Goal: Information Seeking & Learning: Learn about a topic

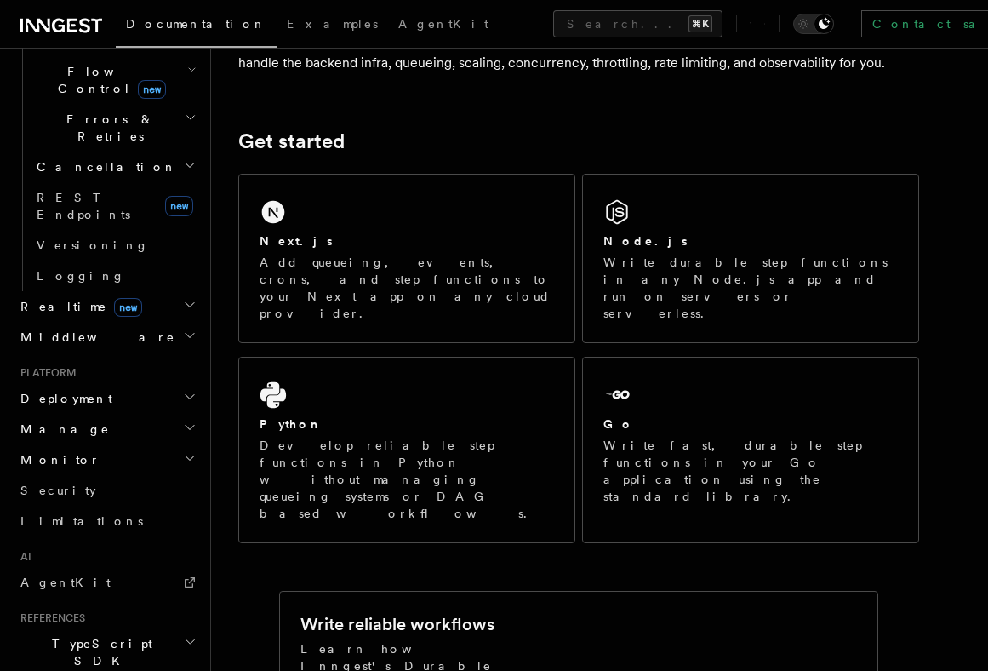
scroll to position [620, 0]
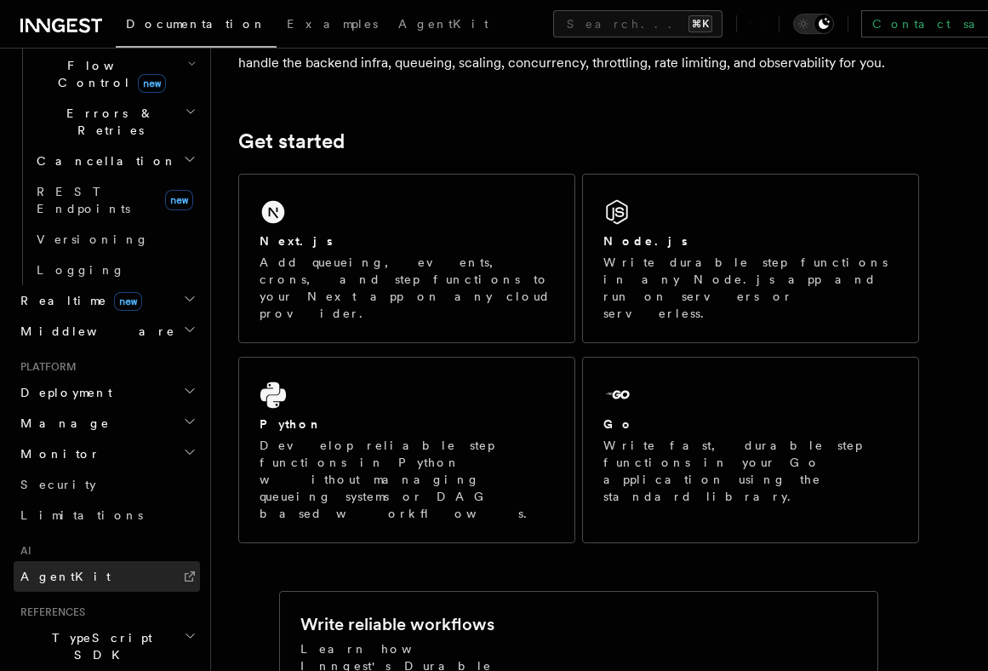
click at [127, 561] on link "AgentKit" at bounding box center [107, 576] width 186 height 31
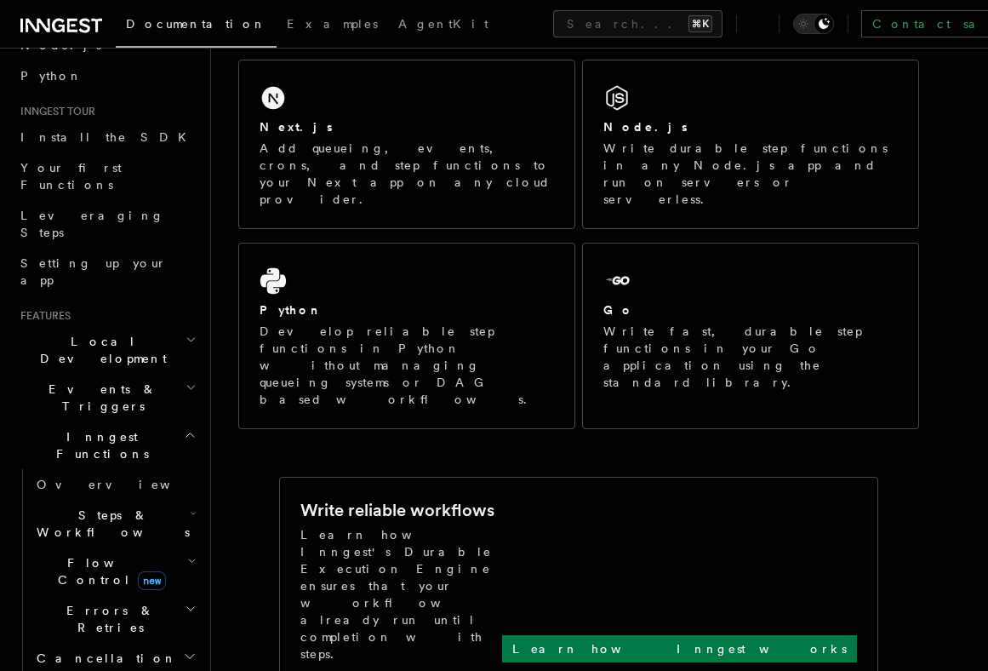
scroll to position [135, 0]
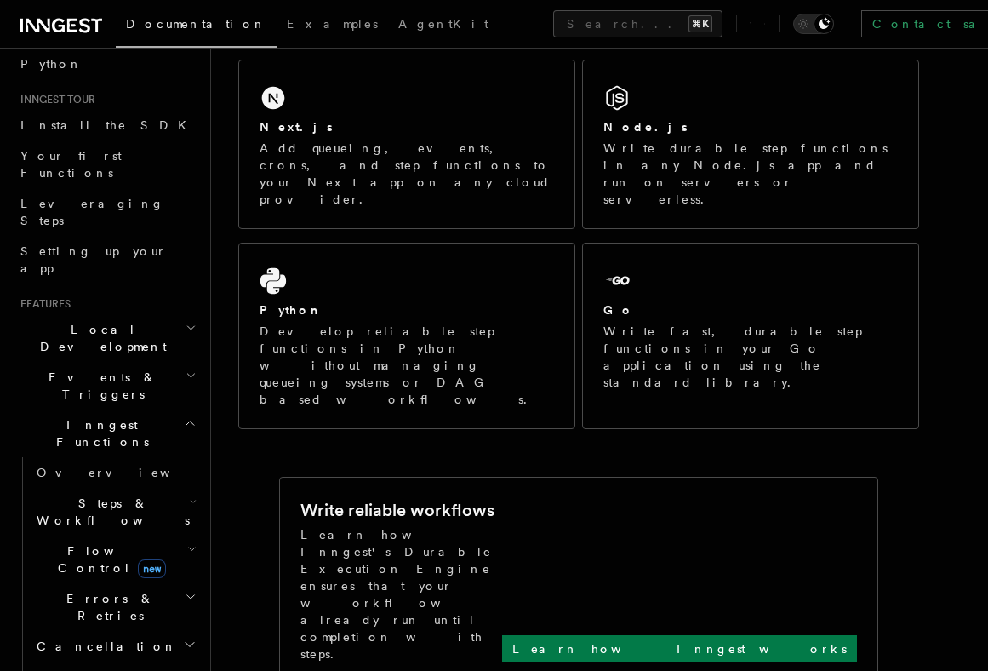
click at [106, 416] on span "Inngest Functions" at bounding box center [99, 433] width 170 height 34
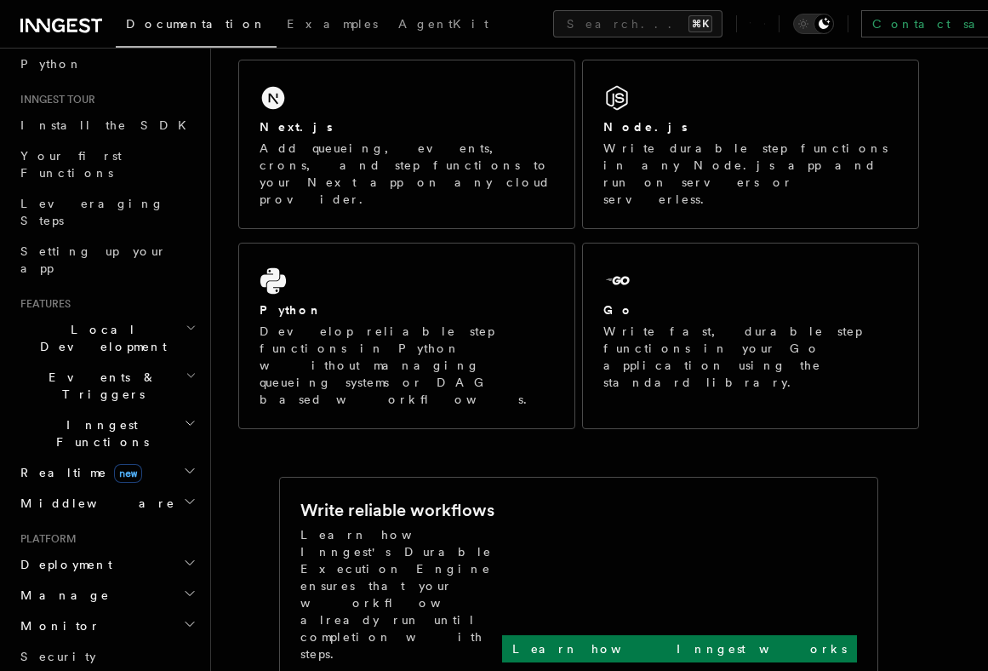
click at [106, 416] on span "Inngest Functions" at bounding box center [99, 433] width 170 height 34
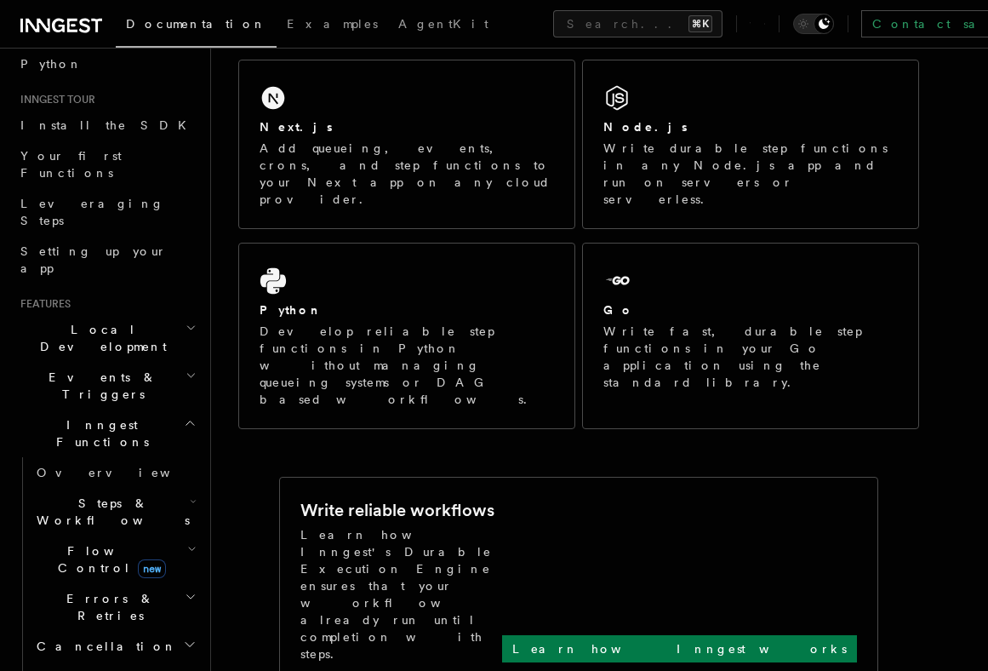
click at [127, 494] on span "Steps & Workflows" at bounding box center [110, 511] width 160 height 34
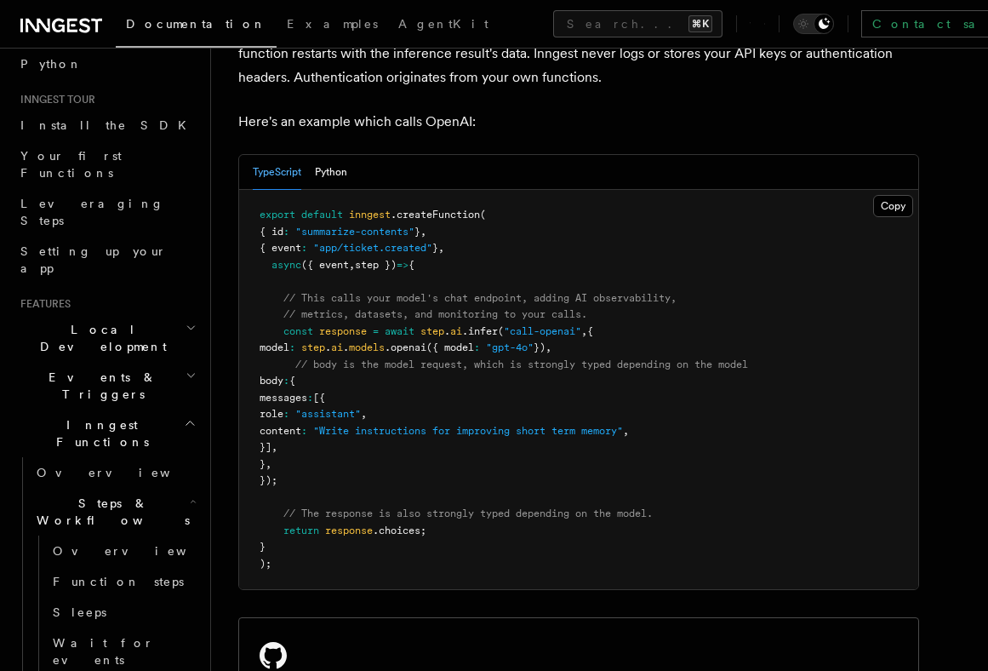
scroll to position [916, 0]
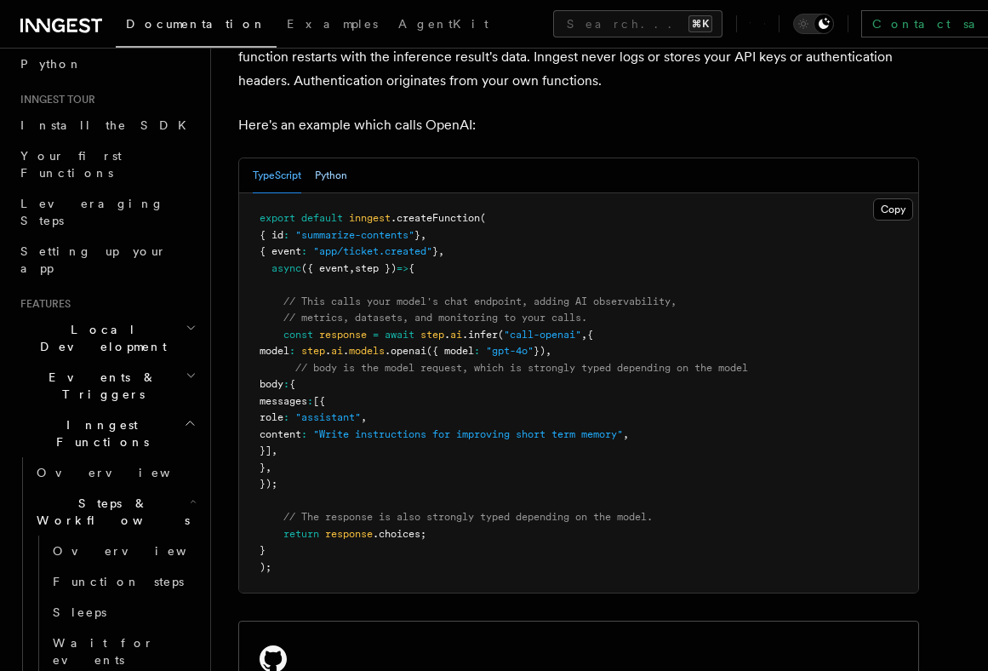
click at [341, 158] on button "Python" at bounding box center [331, 175] width 32 height 35
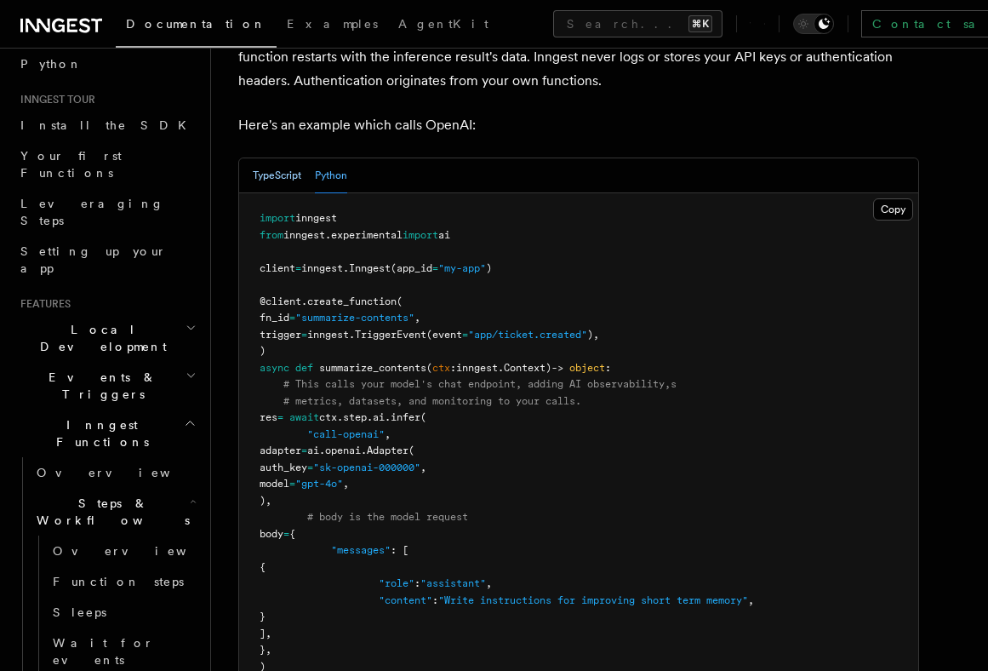
click at [277, 161] on button "TypeScript" at bounding box center [277, 175] width 49 height 35
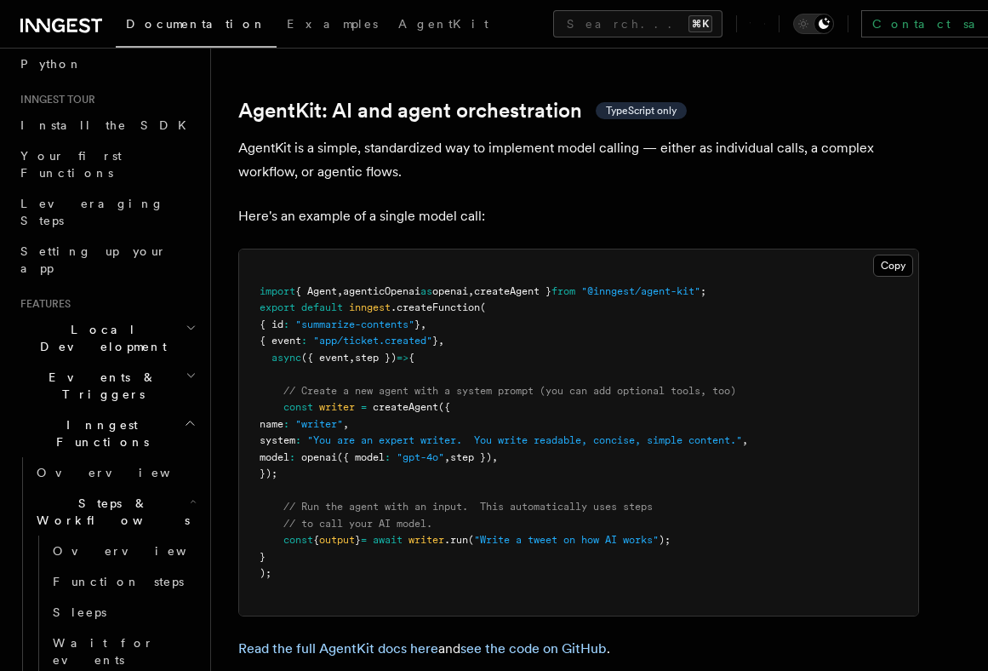
scroll to position [4993, 0]
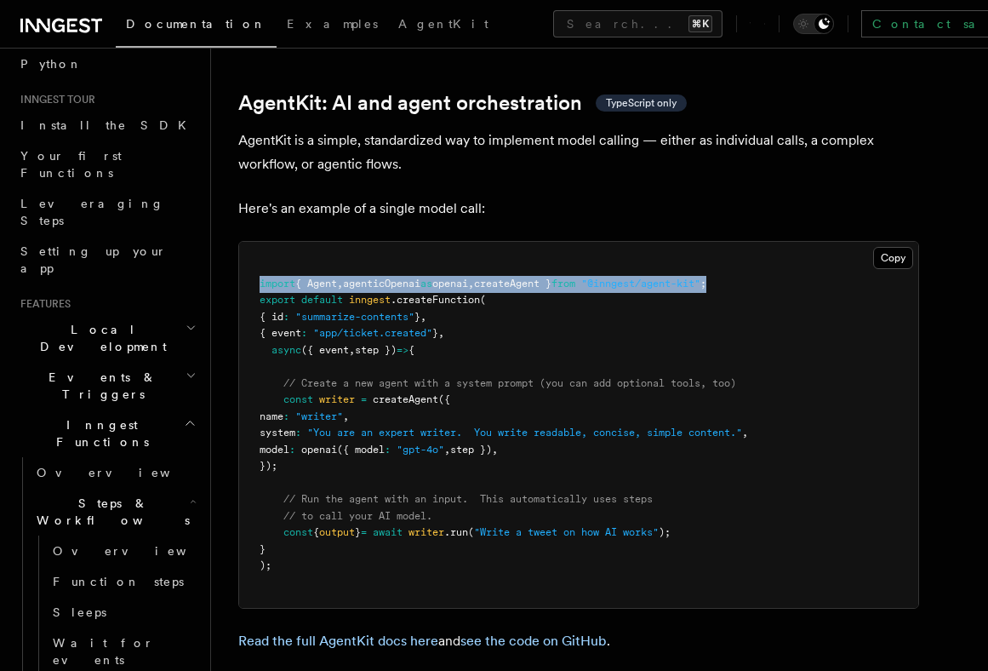
drag, startPoint x: 765, startPoint y: 211, endPoint x: 240, endPoint y: 214, distance: 525.1
click at [240, 242] on pre "import { Agent , agenticOpenai as openai , createAgent } from "@inngest/agent-k…" at bounding box center [578, 425] width 679 height 366
copy span "import { Agent , agenticOpenai as openai , createAgent } from "@inngest/agent-k…"
drag, startPoint x: 320, startPoint y: 400, endPoint x: 270, endPoint y: 328, distance: 87.4
click at [270, 328] on pre "import { Agent , agenticOpenai as openai , createAgent } from "@inngest/agent-k…" at bounding box center [578, 425] width 679 height 366
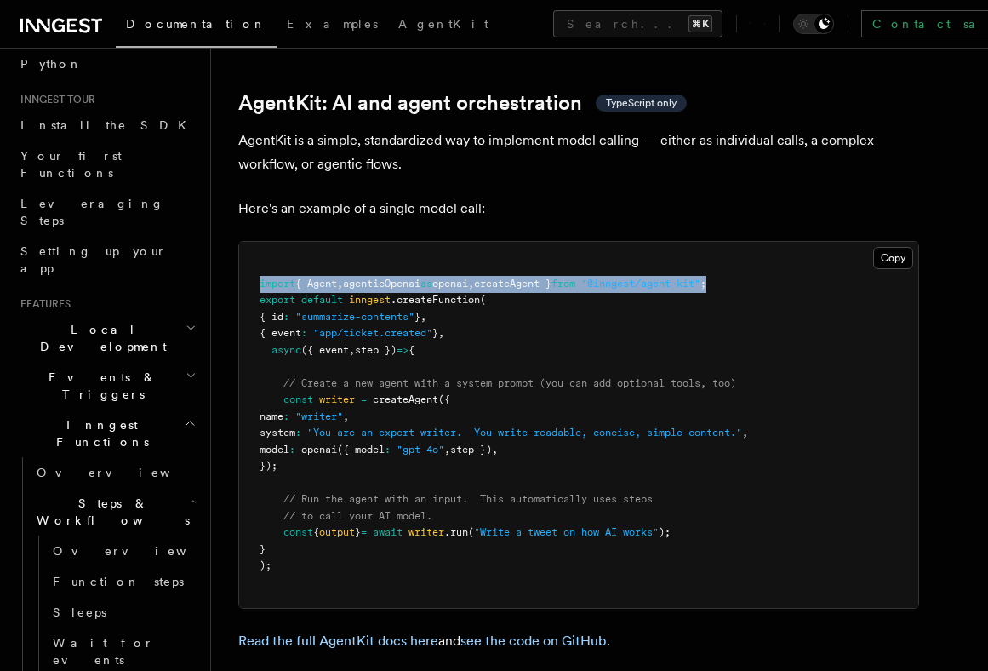
copy code "const writer = createAgent ({ name : "writer" , system : "You are an expert wri…"
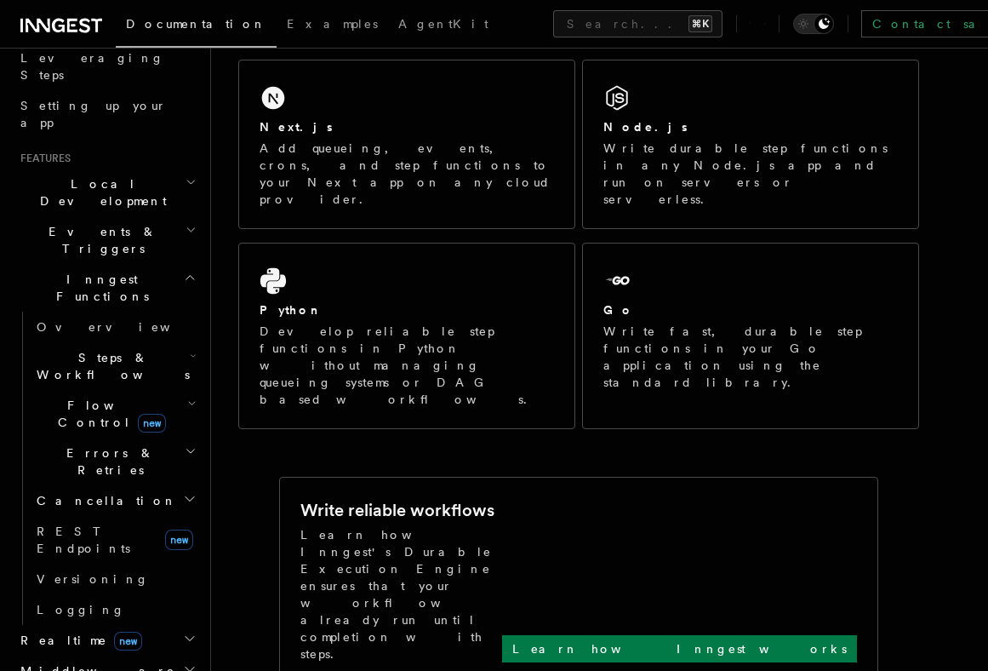
scroll to position [280, 0]
click at [135, 350] on span "Steps & Workflows" at bounding box center [110, 367] width 160 height 34
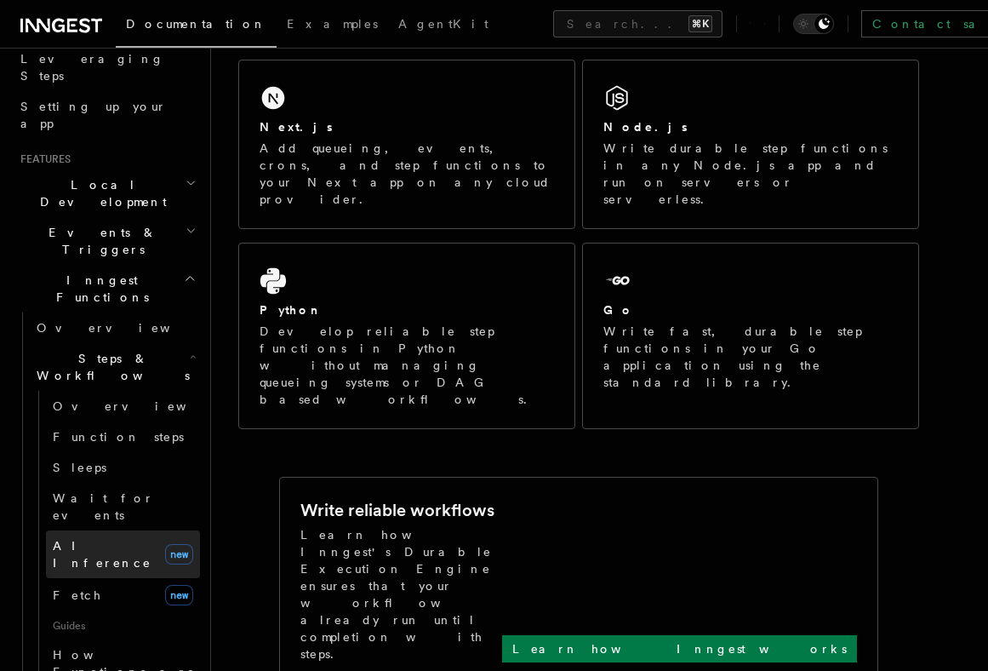
click at [109, 539] on span "AI Inference" at bounding box center [102, 554] width 99 height 31
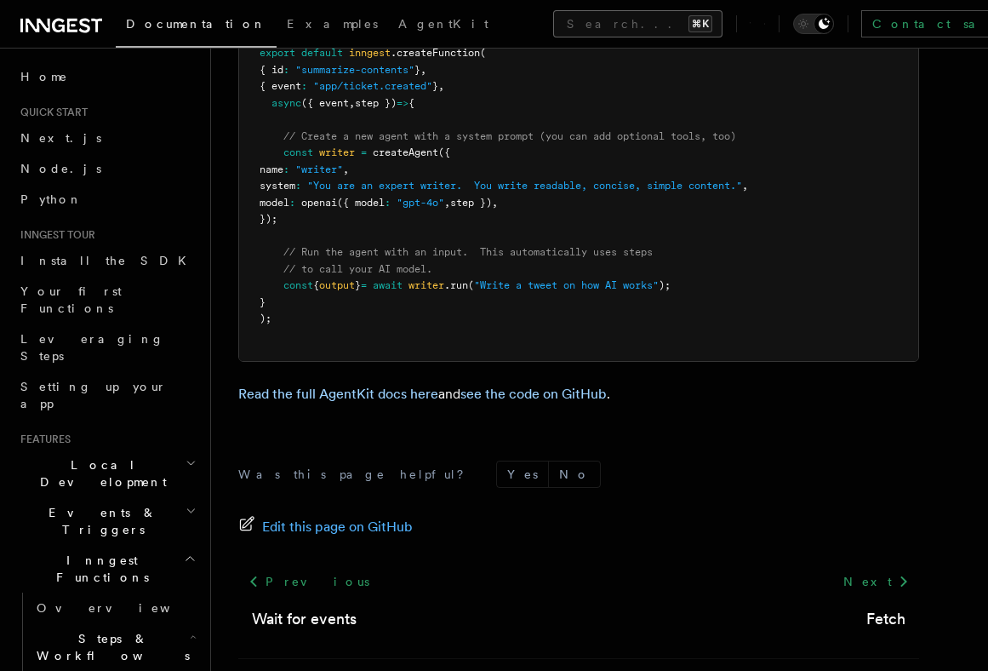
click at [553, 30] on button "Search... ⌘K" at bounding box center [637, 23] width 169 height 27
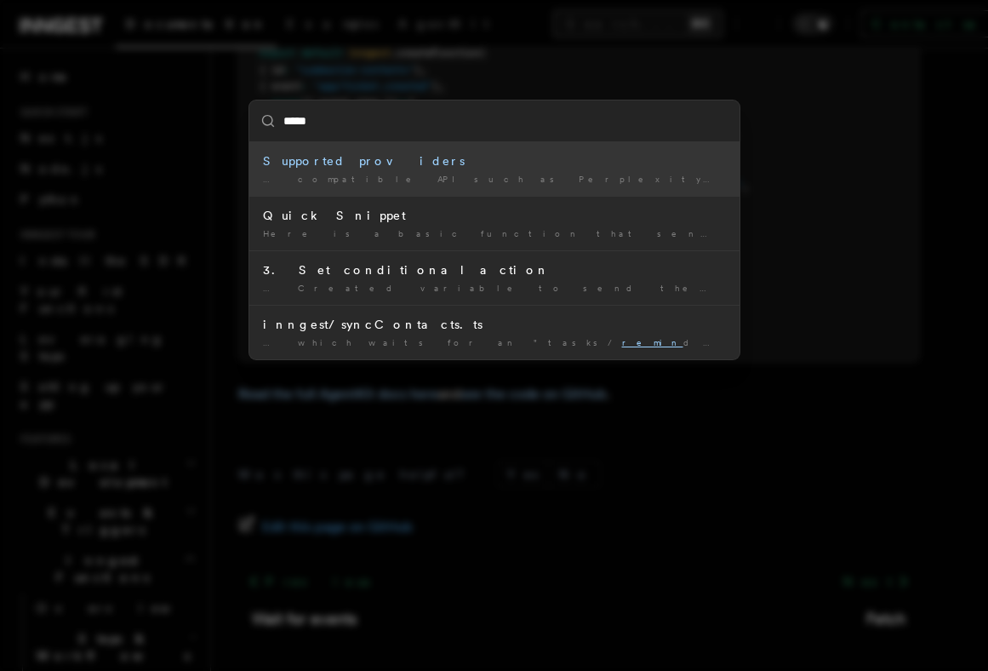
type input "******"
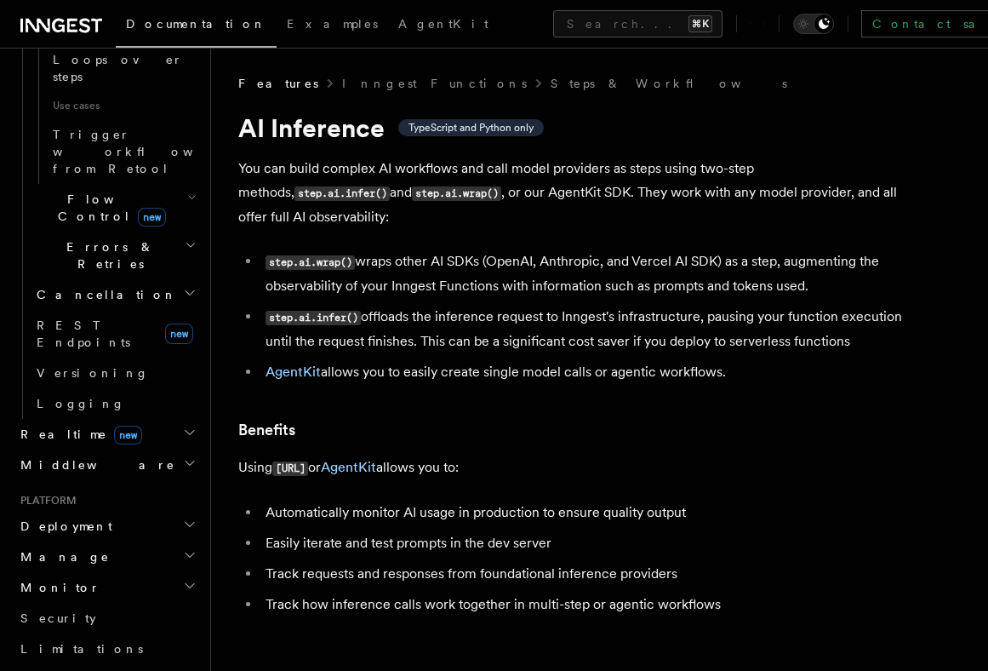
scroll to position [1185, 0]
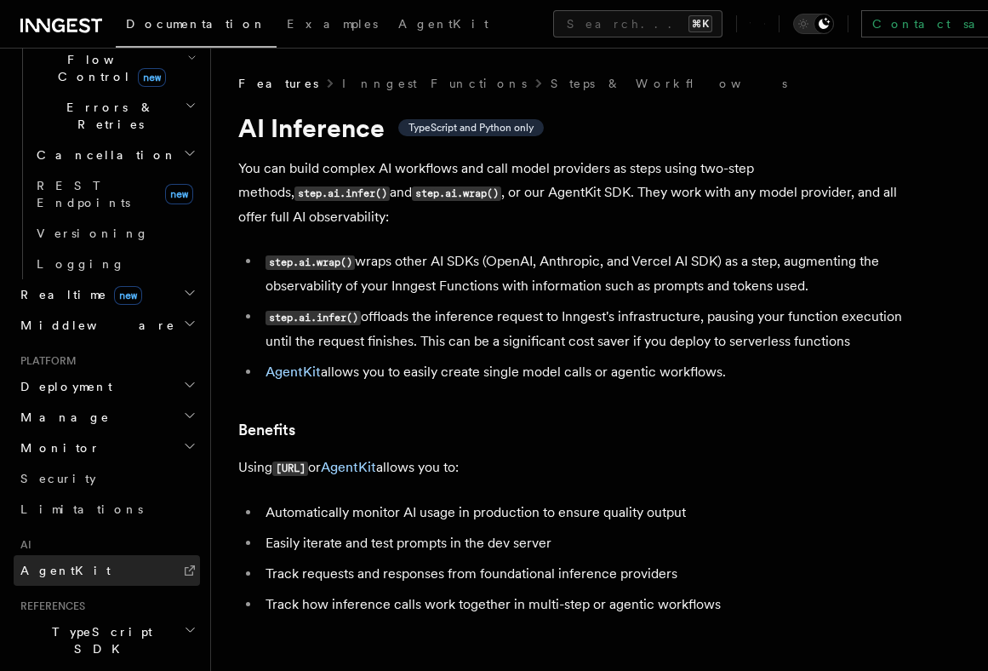
click at [70, 555] on link "AgentKit" at bounding box center [107, 570] width 186 height 31
